Goal: Information Seeking & Learning: Learn about a topic

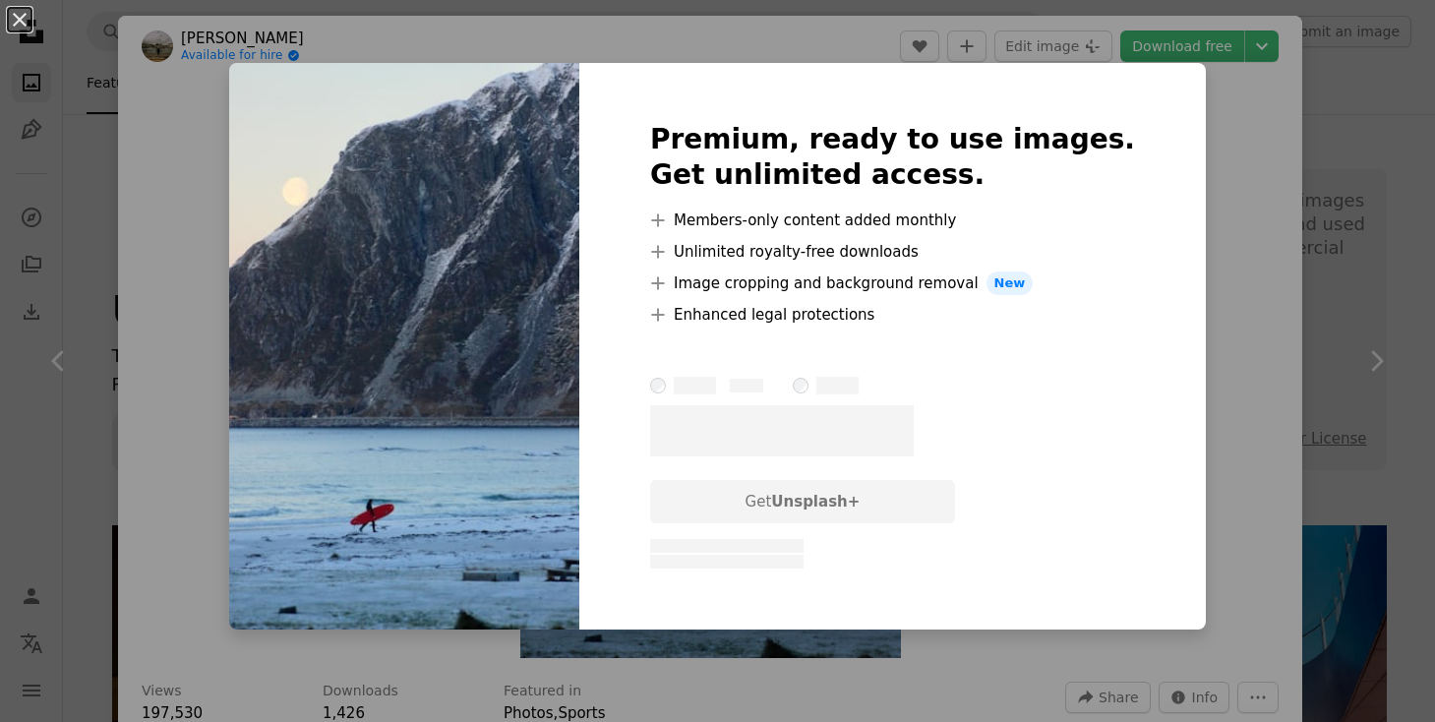
scroll to position [9722, 0]
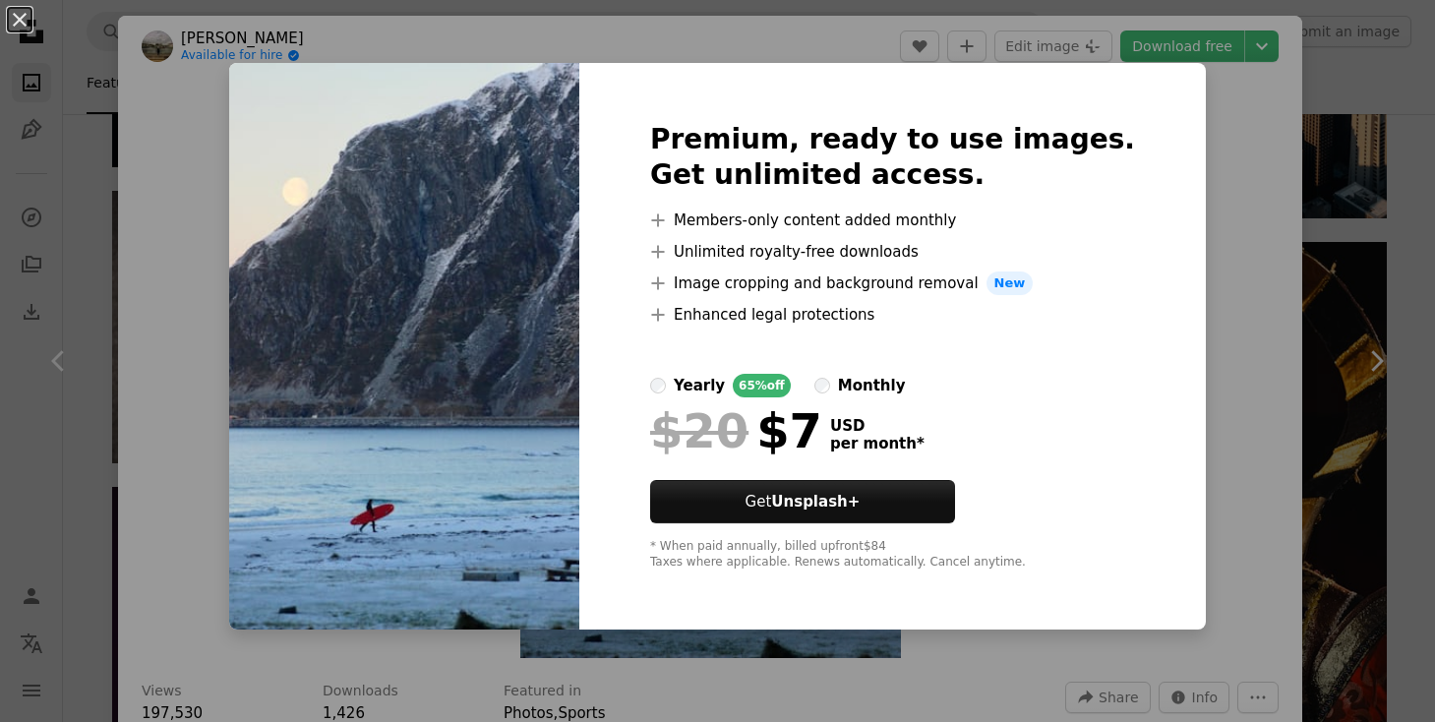
click at [1247, 132] on div "An X shape Premium, ready to use images. Get unlimited access. A plus sign Memb…" at bounding box center [717, 361] width 1435 height 722
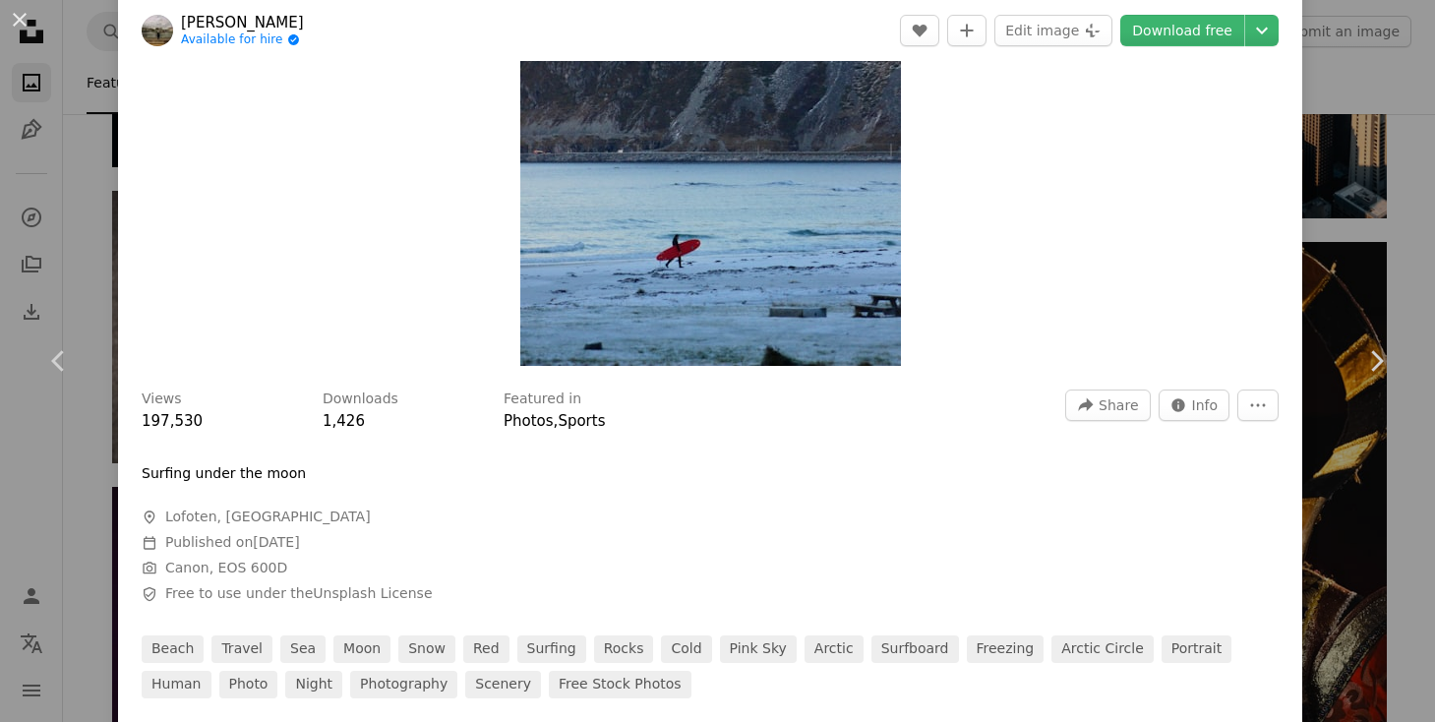
scroll to position [332, 0]
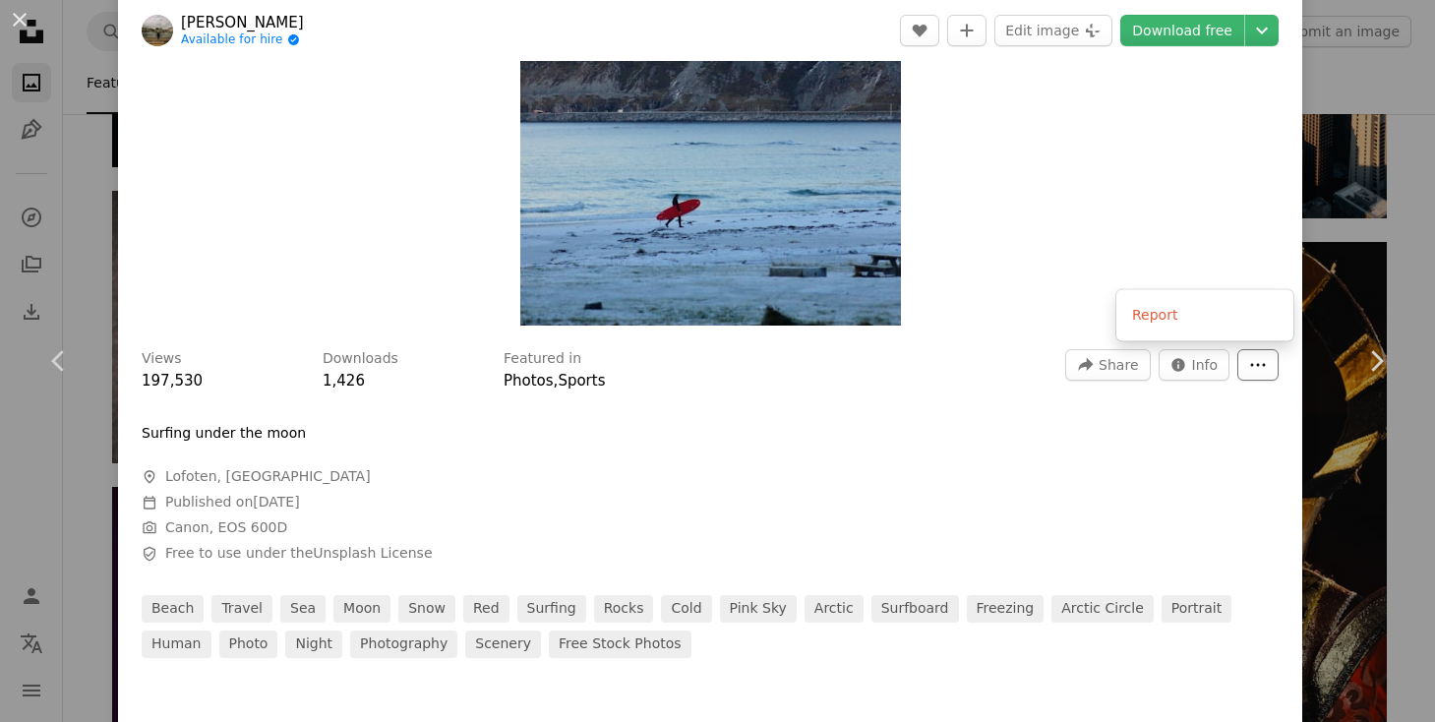
click at [1267, 367] on icon "More Actions" at bounding box center [1258, 365] width 18 height 18
click at [1212, 369] on span "Info" at bounding box center [1205, 364] width 27 height 29
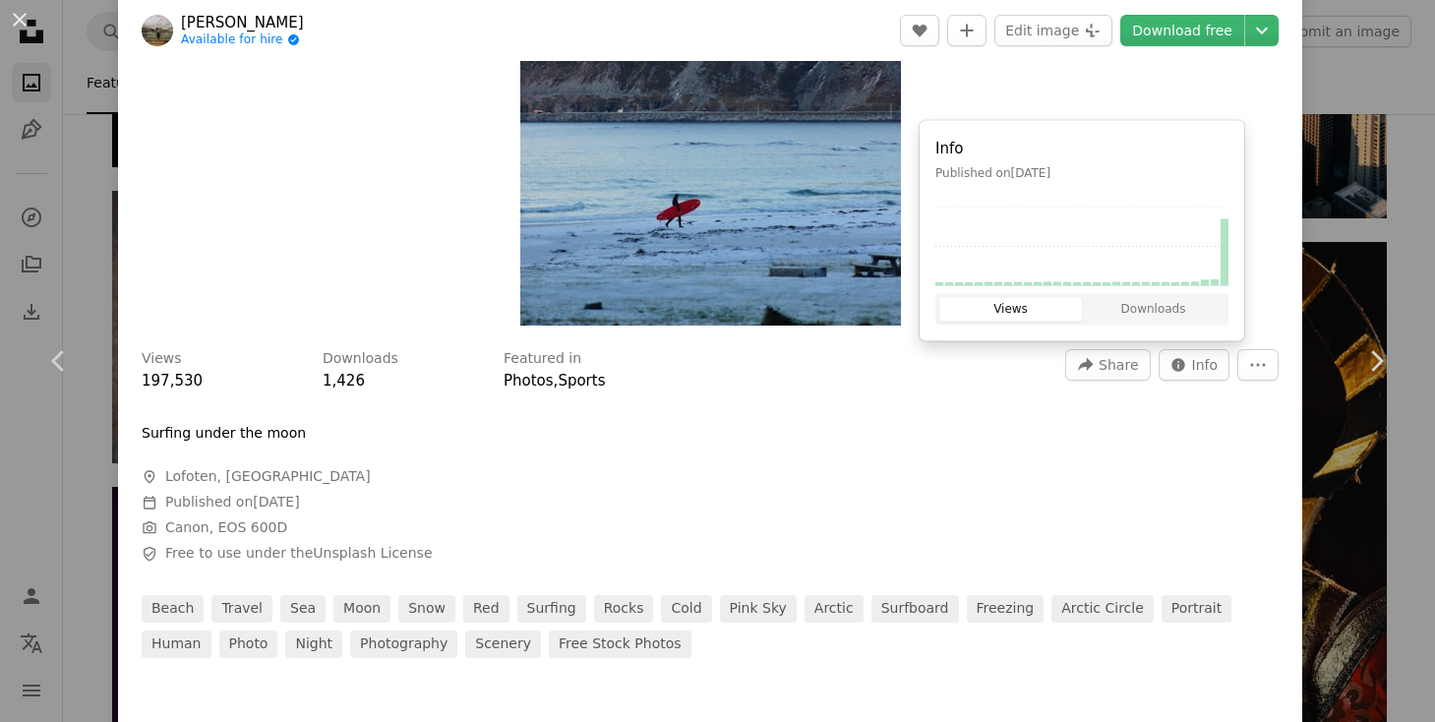
click at [1035, 313] on button "Views" at bounding box center [1010, 310] width 143 height 24
click at [967, 397] on div at bounding box center [710, 407] width 1137 height 31
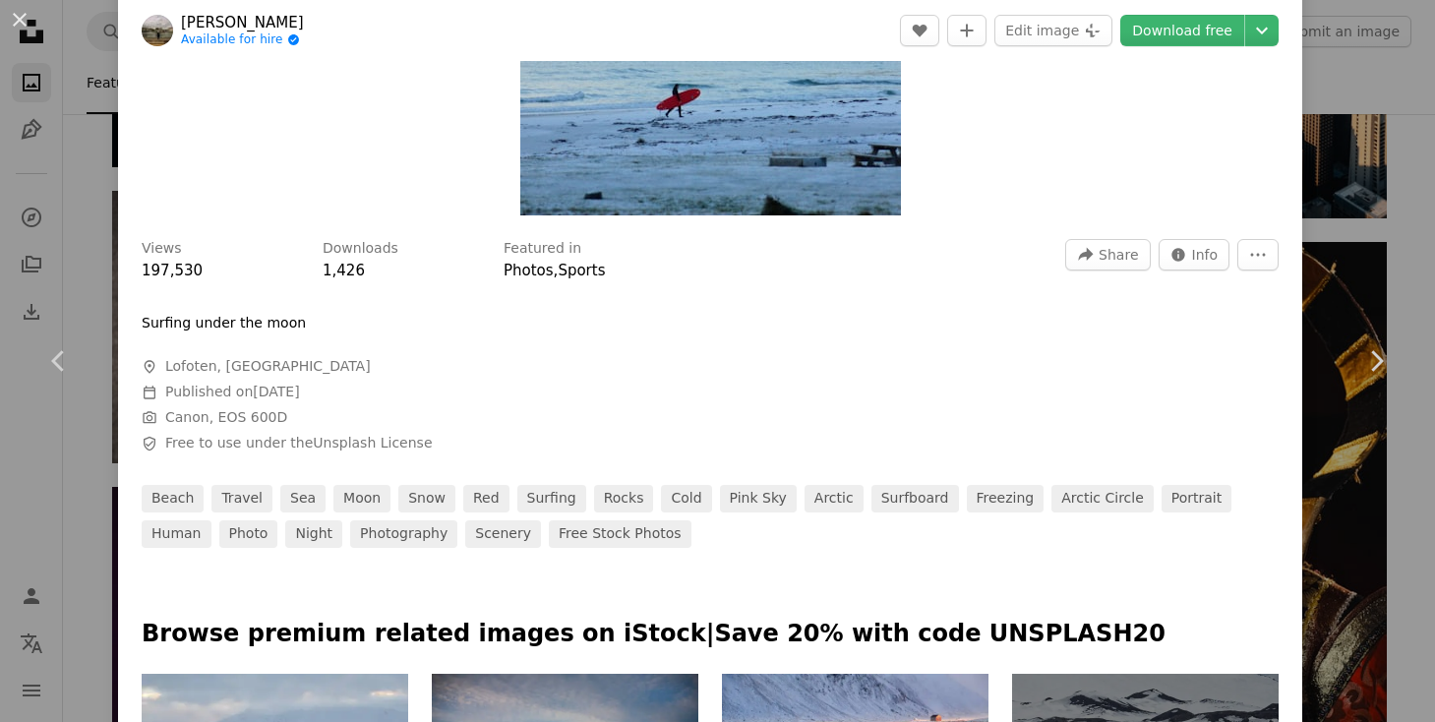
scroll to position [0, 0]
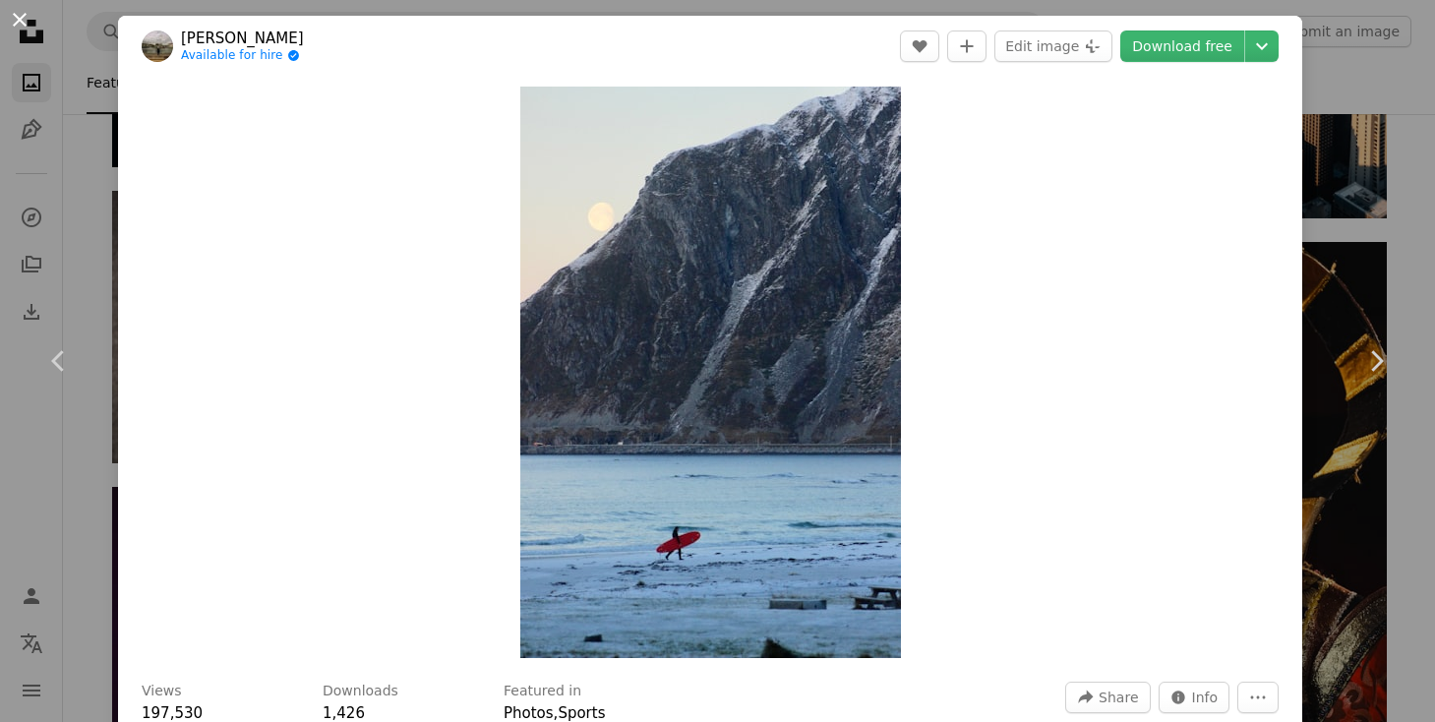
click at [22, 20] on button "An X shape" at bounding box center [20, 20] width 24 height 24
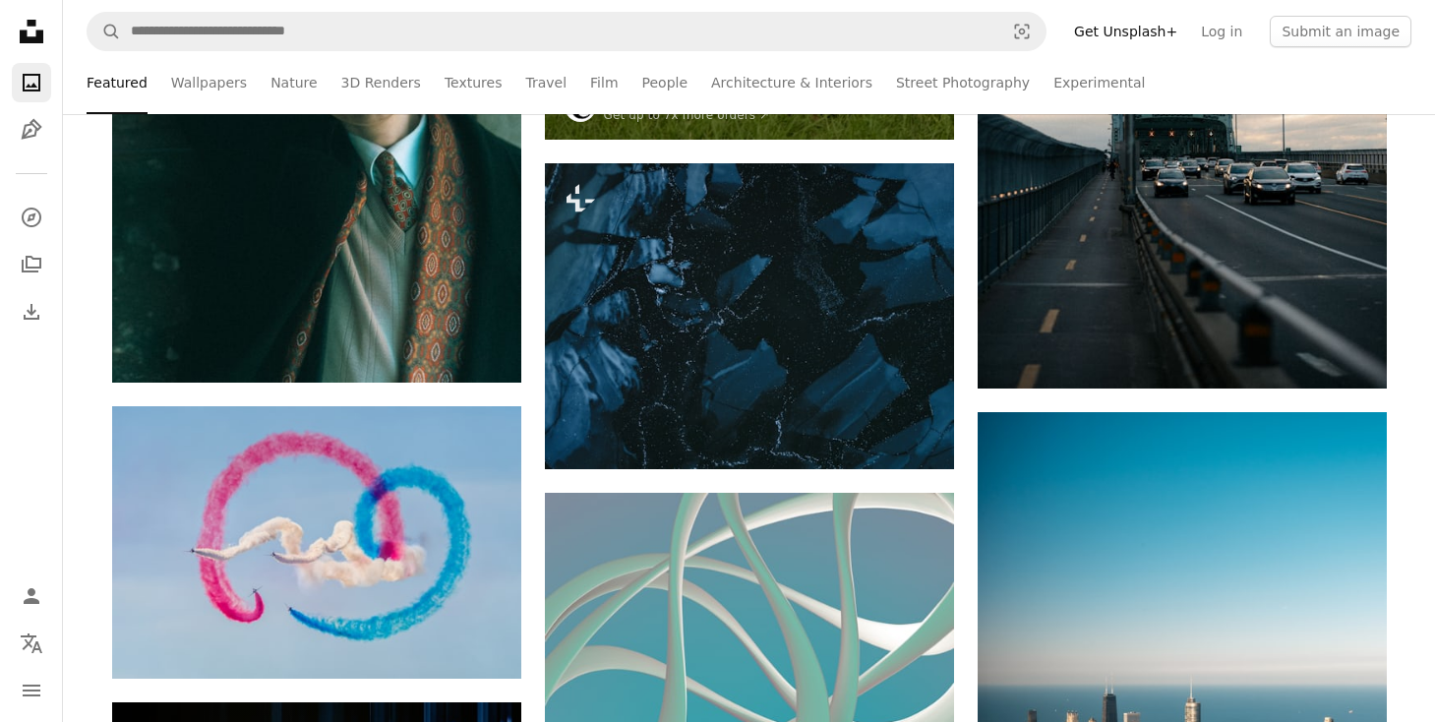
scroll to position [8822, 0]
